Goal: Task Accomplishment & Management: Use online tool/utility

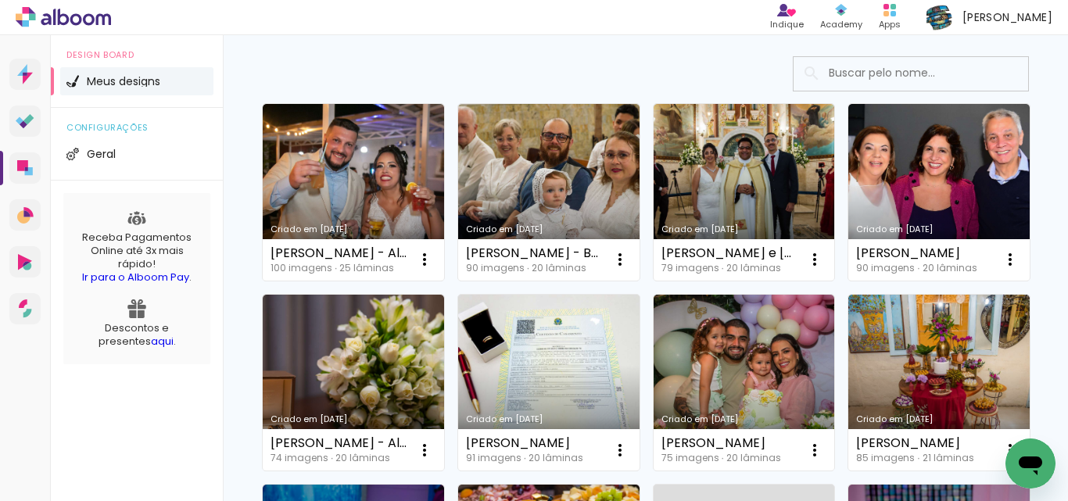
scroll to position [98, 0]
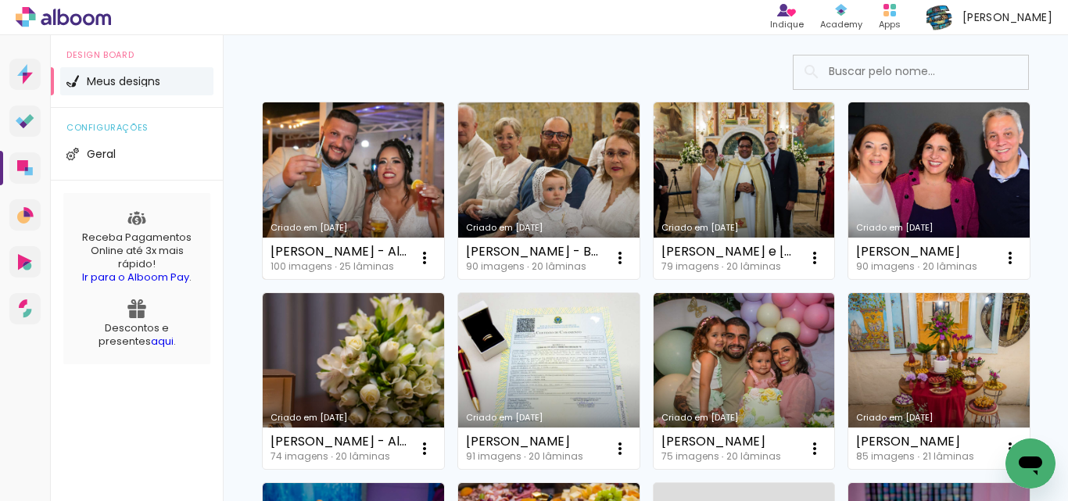
click at [375, 138] on link "Criado em [DATE]" at bounding box center [353, 190] width 181 height 177
